Goal: Use online tool/utility: Use online tool/utility

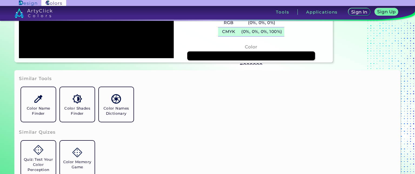
scroll to position [108, 0]
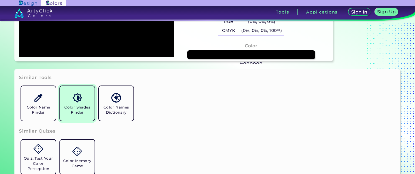
click at [81, 107] on h5 "Color Shades Finder" at bounding box center [77, 110] width 30 height 10
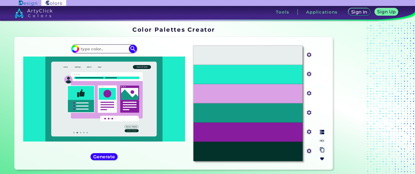
click at [251, 61] on div "#E8EEEE" at bounding box center [248, 55] width 109 height 19
click at [240, 54] on p "#E8EEEE" at bounding box center [248, 55] width 18 height 6
drag, startPoint x: 118, startPoint y: 47, endPoint x: 116, endPoint y: 50, distance: 3.7
click at [118, 47] on input at bounding box center [104, 48] width 50 height 7
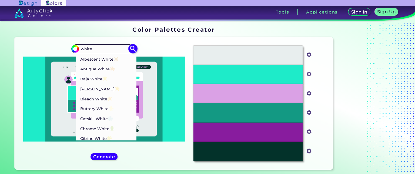
type input "white"
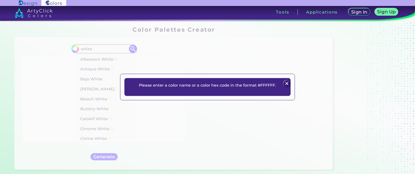
click at [288, 83] on img at bounding box center [287, 83] width 6 height 6
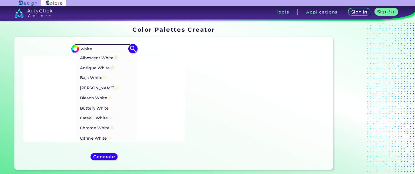
click at [112, 106] on span "◉" at bounding box center [111, 107] width 5 height 7
type input "#fffcea"
type input "#FFFCEA"
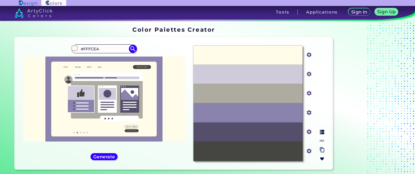
click at [287, 62] on div "#FFFCEA" at bounding box center [248, 55] width 109 height 19
click at [214, 115] on div "#8A83AE" at bounding box center [248, 112] width 109 height 19
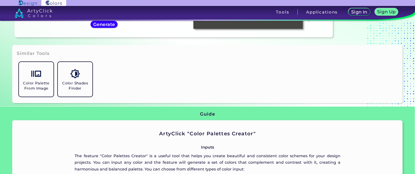
scroll to position [81, 0]
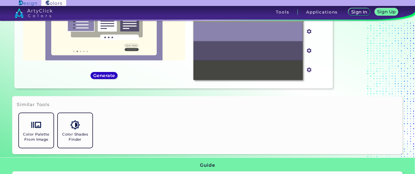
click at [108, 74] on h5 "Generate" at bounding box center [104, 75] width 20 height 4
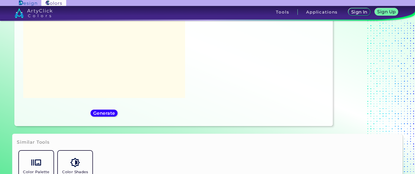
scroll to position [0, 0]
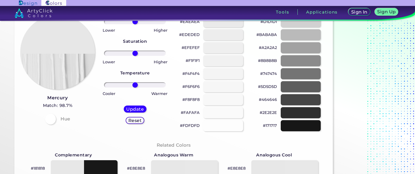
scroll to position [54, 0]
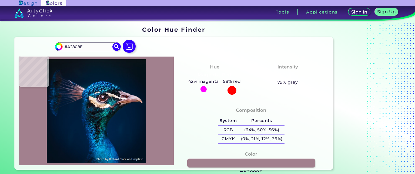
type input "#2e4c55"
type input "#2E4C55"
type input "#151321"
type input "#0e1822"
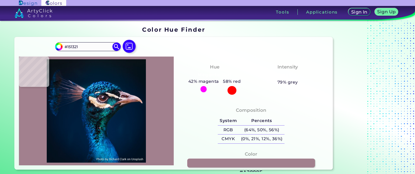
type input "#0E1822"
type input "#876370"
type input "#6b302a"
type input "#6B302A"
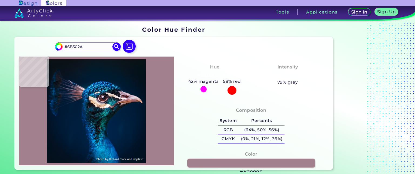
type input "#f4d8e1"
type input "#F4D8E1"
type input "#efe2d9"
type input "#EFE2D9"
type input "#efcfac"
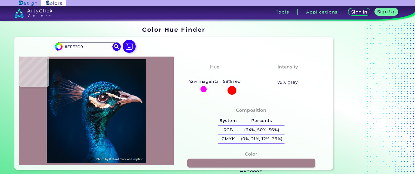
type input "#EFCFAC"
type input "#e2c1a6"
type input "#E2C1A6"
type input "#104256"
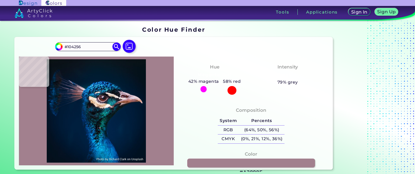
type input "#05454d"
type input "#05454D"
type input "#00344f"
type input "#00344F"
type input "#003056"
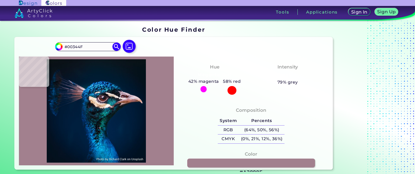
type input "#003056"
type input "#023466"
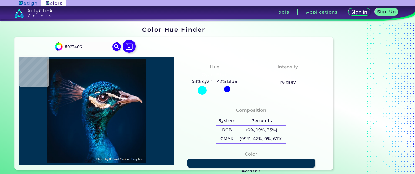
type input "#013154"
type input "#022f5c"
type input "#022F5C"
type input "#02305d"
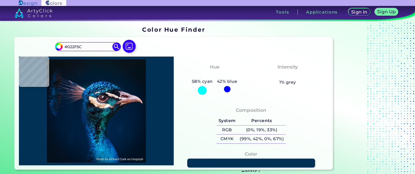
type input "#02305D"
type input "#042b48"
type input "#042B48"
type input "#003159"
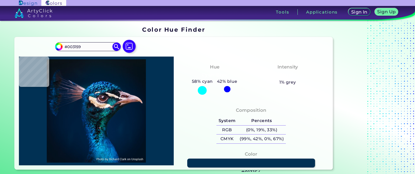
type input "#034076"
type input "#002344"
type input "#082b3e"
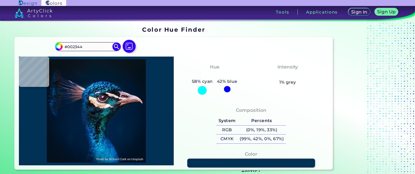
type input "#082B3E"
type input "#0d8994"
type input "#0D8994"
type input "#002c33"
type input "#002C33"
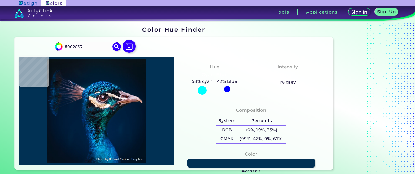
type input "#002245"
type input "#002647"
type input "#002242"
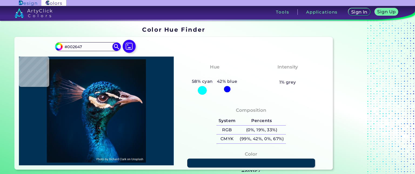
type input "#002242"
type input "#001f3e"
type input "#001F3E"
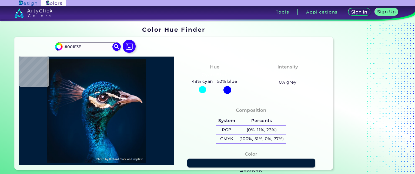
type input "#001d3b"
type input "#001D3B"
type input "#001a35"
type input "#001A35"
type input "#01172f"
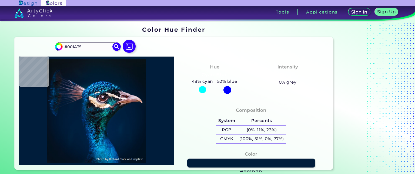
type input "#01172F"
type input "#000000"
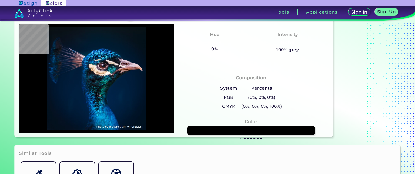
scroll to position [162, 0]
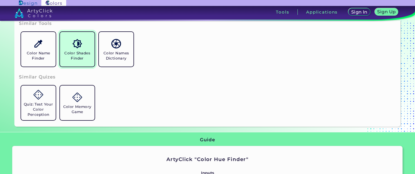
click at [75, 47] on img at bounding box center [76, 43] width 9 height 9
